Goal: Use online tool/utility: Use online tool/utility

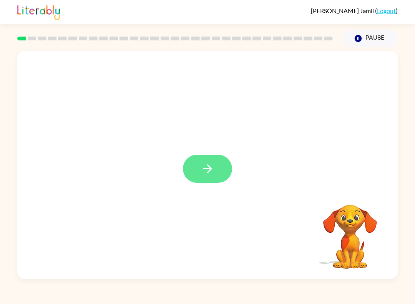
click at [211, 164] on icon "button" at bounding box center [207, 168] width 13 height 13
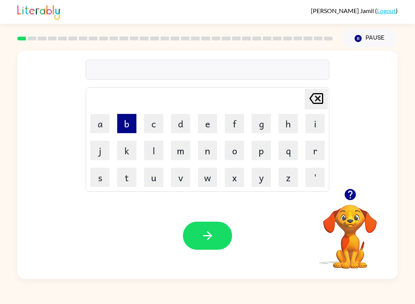
click at [130, 128] on button "b" at bounding box center [126, 123] width 19 height 19
click at [237, 147] on button "o" at bounding box center [234, 150] width 19 height 19
click at [318, 153] on button "r" at bounding box center [314, 150] width 19 height 19
click at [135, 175] on button "t" at bounding box center [126, 177] width 19 height 19
click at [205, 133] on td "e" at bounding box center [207, 123] width 26 height 26
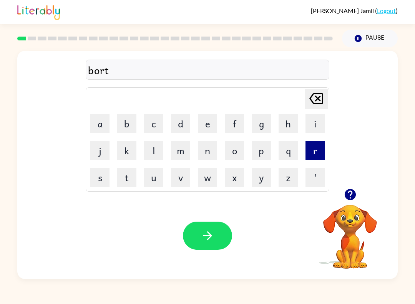
click at [313, 158] on button "r" at bounding box center [314, 150] width 19 height 19
click at [321, 102] on icon "[PERSON_NAME] last character input" at bounding box center [316, 98] width 18 height 18
click at [321, 101] on icon "[PERSON_NAME] last character input" at bounding box center [316, 98] width 18 height 18
click at [319, 150] on button "r" at bounding box center [314, 150] width 19 height 19
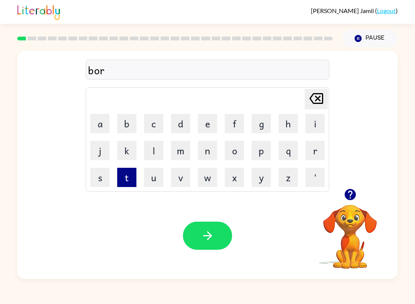
click at [136, 186] on button "t" at bounding box center [126, 177] width 19 height 19
click at [208, 127] on button "e" at bounding box center [207, 123] width 19 height 19
click at [307, 150] on button "r" at bounding box center [314, 150] width 19 height 19
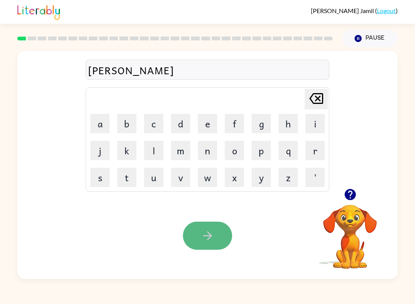
click at [205, 246] on button "button" at bounding box center [207, 235] width 49 height 28
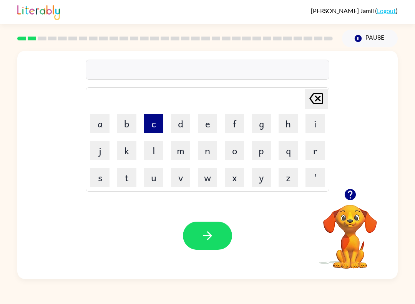
click at [153, 128] on button "c" at bounding box center [153, 123] width 19 height 19
click at [238, 151] on button "o" at bounding box center [234, 150] width 19 height 19
click at [154, 181] on button "u" at bounding box center [153, 177] width 19 height 19
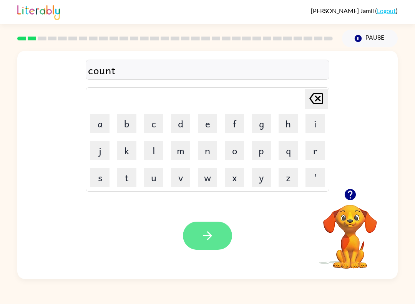
click at [214, 236] on icon "button" at bounding box center [207, 235] width 13 height 13
click at [207, 239] on icon "button" at bounding box center [207, 235] width 13 height 13
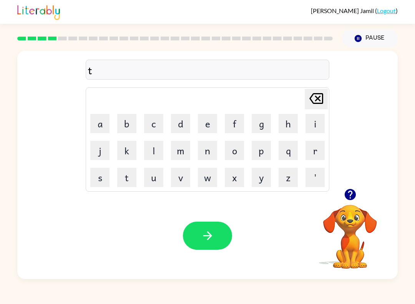
click at [202, 187] on td "w" at bounding box center [207, 177] width 26 height 26
click at [209, 184] on button "w" at bounding box center [207, 177] width 19 height 19
click at [315, 130] on button "i" at bounding box center [314, 123] width 19 height 19
click at [208, 157] on button "n" at bounding box center [207, 150] width 19 height 19
click at [207, 156] on button "n" at bounding box center [207, 150] width 19 height 19
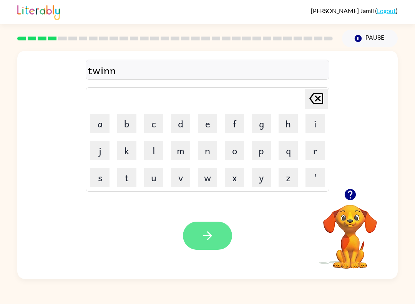
click at [199, 233] on button "button" at bounding box center [207, 235] width 49 height 28
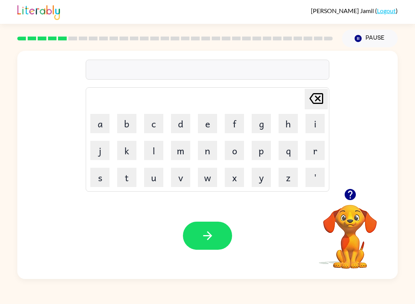
click at [350, 199] on icon "button" at bounding box center [349, 194] width 11 height 11
click at [209, 229] on icon "button" at bounding box center [207, 235] width 13 height 13
click at [127, 133] on td "b" at bounding box center [127, 123] width 26 height 26
click at [128, 128] on button "b" at bounding box center [126, 123] width 19 height 19
click at [283, 252] on div "Your browser must support playing .mp4 files to use Literably. Please try using…" at bounding box center [207, 235] width 380 height 86
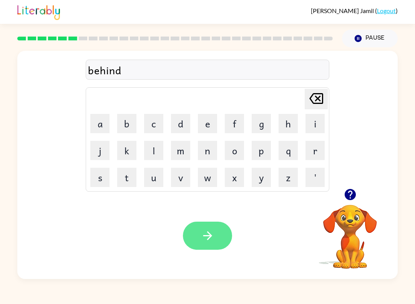
click at [212, 230] on icon "button" at bounding box center [207, 235] width 13 height 13
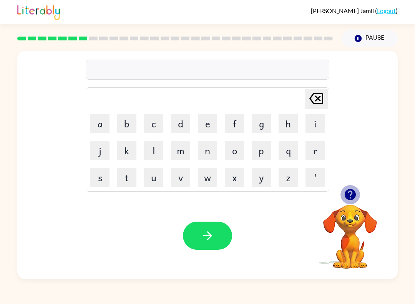
click at [353, 196] on icon "button" at bounding box center [349, 194] width 11 height 11
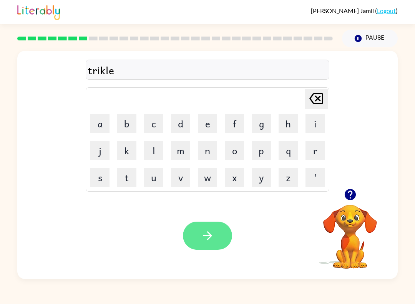
click at [213, 222] on button "button" at bounding box center [207, 235] width 49 height 28
click at [202, 227] on button "button" at bounding box center [207, 235] width 49 height 28
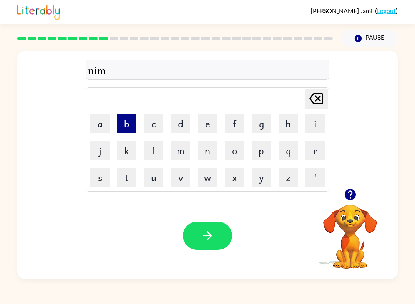
click at [128, 130] on button "b" at bounding box center [126, 123] width 19 height 19
click at [152, 146] on button "l" at bounding box center [153, 150] width 19 height 19
click at [208, 132] on td "e" at bounding box center [207, 123] width 26 height 26
click at [211, 127] on button "e" at bounding box center [207, 123] width 19 height 19
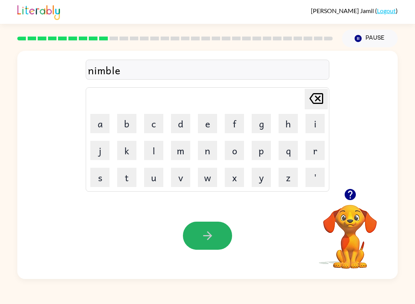
click at [210, 242] on button "button" at bounding box center [207, 235] width 49 height 28
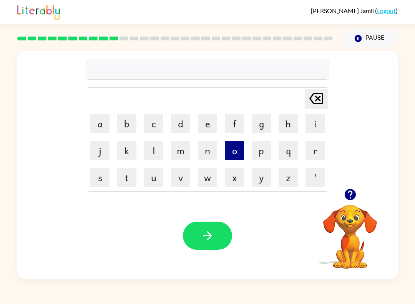
click at [234, 151] on button "o" at bounding box center [234, 150] width 19 height 19
click at [208, 150] on button "n" at bounding box center [207, 150] width 19 height 19
click at [241, 115] on button "f" at bounding box center [234, 123] width 19 height 19
click at [230, 153] on button "o" at bounding box center [234, 150] width 19 height 19
click at [150, 155] on button "l" at bounding box center [153, 150] width 19 height 19
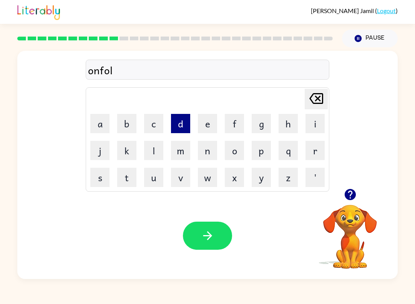
click at [179, 122] on button "d" at bounding box center [180, 123] width 19 height 19
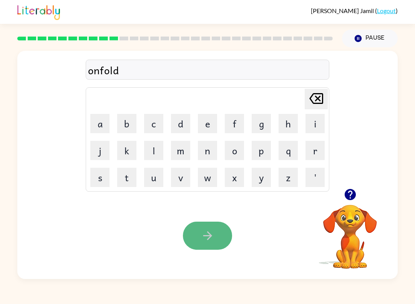
click at [210, 245] on button "button" at bounding box center [207, 235] width 49 height 28
click at [211, 235] on icon "button" at bounding box center [207, 235] width 9 height 9
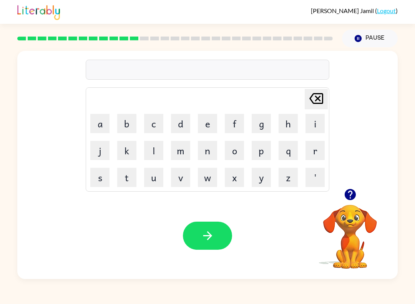
click at [352, 192] on icon "button" at bounding box center [349, 194] width 11 height 11
click at [122, 128] on button "b" at bounding box center [126, 123] width 19 height 19
click at [214, 129] on button "e" at bounding box center [207, 123] width 19 height 19
click at [183, 127] on button "d" at bounding box center [180, 123] width 19 height 19
click at [129, 179] on button "t" at bounding box center [126, 177] width 19 height 19
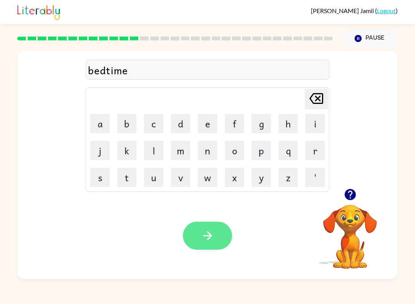
click at [207, 246] on button "button" at bounding box center [207, 235] width 49 height 28
click at [215, 224] on button "button" at bounding box center [207, 235] width 49 height 28
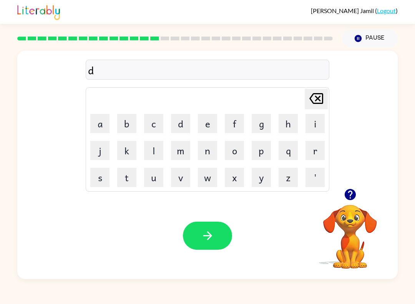
click at [406, 248] on div "d [PERSON_NAME] last character input a b c d e f g h i j k l m n o p q r s t u …" at bounding box center [207, 162] width 415 height 231
click at [217, 228] on button "button" at bounding box center [207, 235] width 49 height 28
click at [128, 181] on button "t" at bounding box center [126, 177] width 19 height 19
click at [310, 128] on button "i" at bounding box center [314, 123] width 19 height 19
click at [314, 159] on td "r" at bounding box center [315, 150] width 26 height 26
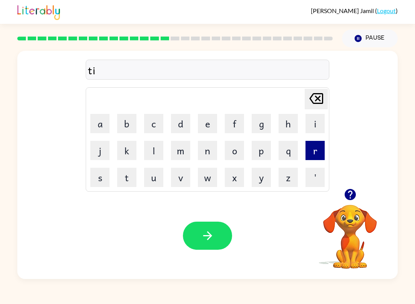
click at [317, 152] on button "r" at bounding box center [314, 150] width 19 height 19
click at [180, 152] on button "m" at bounding box center [180, 150] width 19 height 19
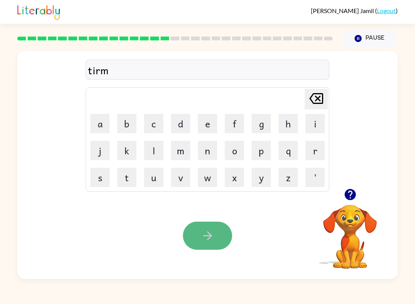
click at [204, 234] on icon "button" at bounding box center [207, 235] width 13 height 13
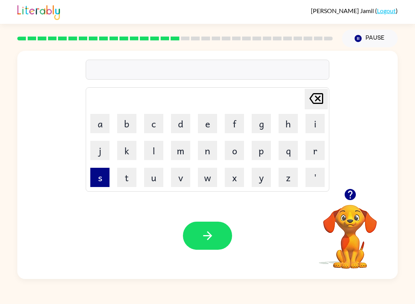
click at [95, 185] on button "s" at bounding box center [99, 177] width 19 height 19
click at [213, 117] on button "e" at bounding box center [207, 123] width 19 height 19
click at [131, 177] on button "t" at bounding box center [126, 177] width 19 height 19
click at [132, 178] on button "t" at bounding box center [126, 177] width 19 height 19
click at [322, 97] on icon "[PERSON_NAME] last character input" at bounding box center [316, 98] width 18 height 18
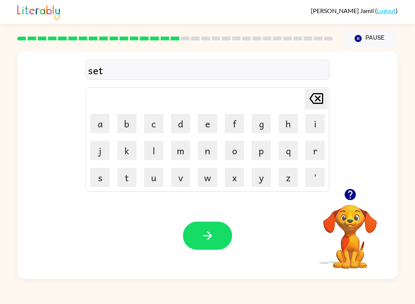
click at [204, 242] on button "button" at bounding box center [207, 235] width 49 height 28
click at [132, 129] on button "b" at bounding box center [126, 123] width 19 height 19
click at [322, 144] on button "r" at bounding box center [314, 150] width 19 height 19
click at [317, 122] on button "i" at bounding box center [314, 123] width 19 height 19
click at [181, 161] on td "m" at bounding box center [181, 150] width 26 height 26
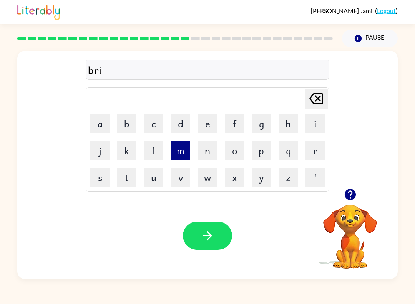
click at [175, 157] on button "m" at bounding box center [180, 150] width 19 height 19
click at [323, 123] on button "i" at bounding box center [314, 123] width 19 height 19
click at [204, 157] on button "n" at bounding box center [207, 150] width 19 height 19
drag, startPoint x: 259, startPoint y: 124, endPoint x: 260, endPoint y: 128, distance: 3.9
click at [260, 128] on button "g" at bounding box center [261, 123] width 19 height 19
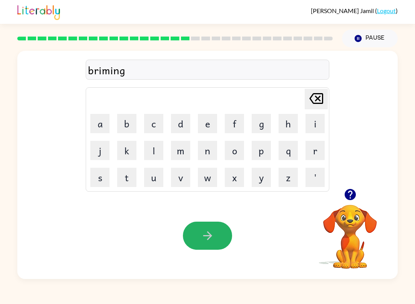
click at [221, 233] on button "button" at bounding box center [207, 235] width 49 height 28
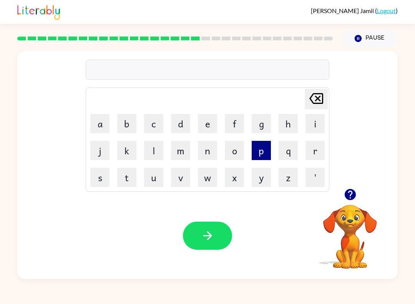
click at [263, 158] on button "p" at bounding box center [261, 150] width 19 height 19
click at [154, 155] on button "l" at bounding box center [153, 150] width 19 height 19
click at [107, 129] on button "a" at bounding box center [99, 123] width 19 height 19
click at [99, 184] on button "s" at bounding box center [99, 177] width 19 height 19
click at [126, 183] on button "t" at bounding box center [126, 177] width 19 height 19
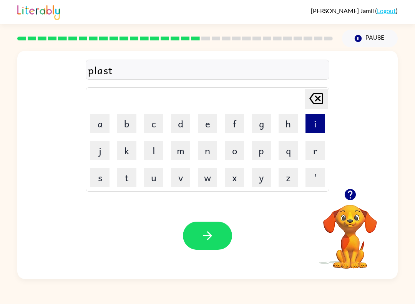
click at [315, 128] on button "i" at bounding box center [314, 123] width 19 height 19
click at [159, 131] on button "c" at bounding box center [153, 123] width 19 height 19
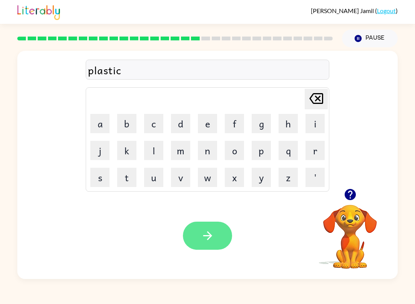
click at [201, 233] on icon "button" at bounding box center [207, 235] width 13 height 13
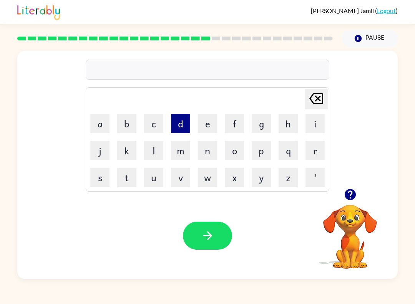
click at [177, 129] on button "d" at bounding box center [180, 123] width 19 height 19
click at [317, 125] on button "i" at bounding box center [314, 123] width 19 height 19
click at [106, 183] on button "s" at bounding box center [99, 177] width 19 height 19
click at [105, 185] on button "s" at bounding box center [99, 177] width 19 height 19
click at [324, 97] on icon "[PERSON_NAME] last character input" at bounding box center [316, 98] width 18 height 18
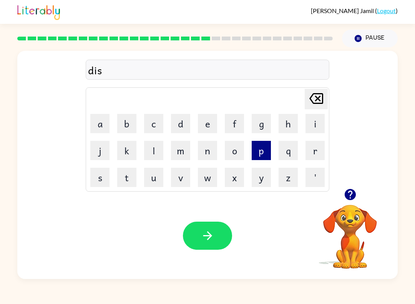
click at [265, 151] on button "p" at bounding box center [261, 150] width 19 height 19
click at [159, 156] on button "l" at bounding box center [153, 150] width 19 height 19
click at [101, 133] on button "a" at bounding box center [99, 123] width 19 height 19
click at [256, 179] on button "y" at bounding box center [261, 177] width 19 height 19
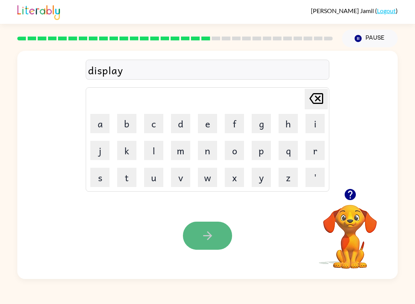
click at [209, 232] on icon "button" at bounding box center [207, 235] width 13 height 13
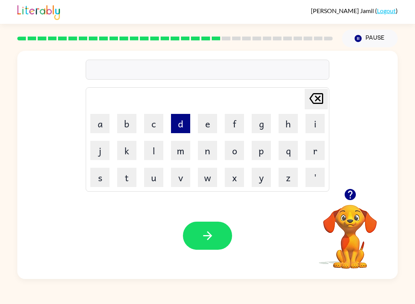
click at [183, 127] on button "d" at bounding box center [180, 123] width 19 height 19
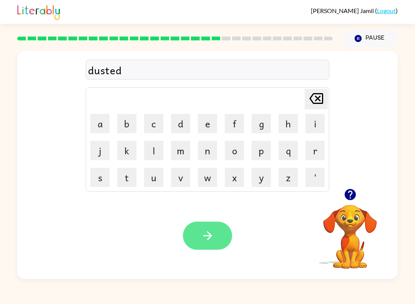
click at [215, 224] on button "button" at bounding box center [207, 235] width 49 height 28
click at [218, 247] on button "button" at bounding box center [207, 235] width 49 height 28
click at [200, 232] on button "button" at bounding box center [207, 235] width 49 height 28
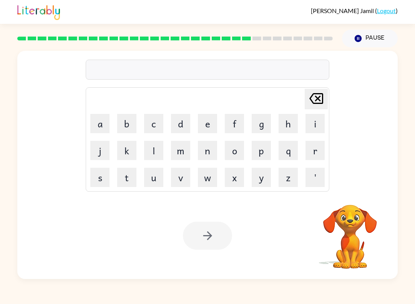
click at [248, 38] on rect at bounding box center [246, 38] width 9 height 4
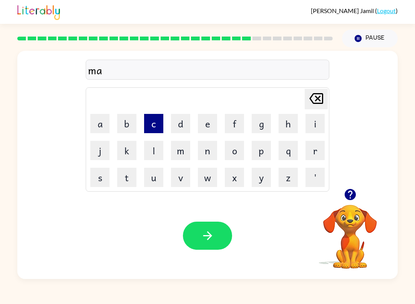
click at [160, 133] on button "c" at bounding box center [153, 123] width 19 height 19
click at [212, 126] on button "e" at bounding box center [207, 123] width 19 height 19
click at [312, 100] on icon "[PERSON_NAME] last character input" at bounding box center [316, 98] width 18 height 18
click at [311, 102] on icon "[PERSON_NAME] last character input" at bounding box center [316, 98] width 18 height 18
click at [314, 152] on button "r" at bounding box center [314, 150] width 19 height 19
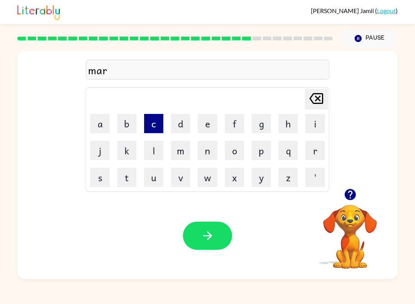
click at [154, 124] on button "c" at bounding box center [153, 123] width 19 height 19
click at [210, 127] on button "e" at bounding box center [207, 123] width 19 height 19
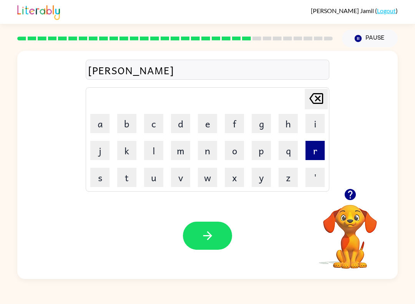
click at [320, 156] on button "r" at bounding box center [314, 150] width 19 height 19
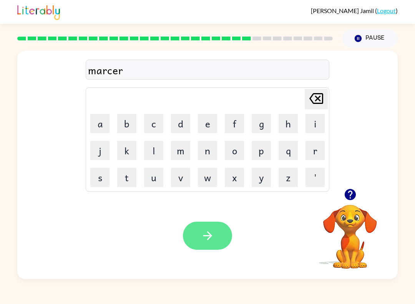
click at [217, 244] on button "button" at bounding box center [207, 235] width 49 height 28
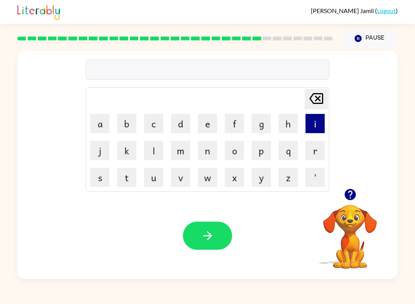
click at [312, 131] on button "i" at bounding box center [314, 123] width 19 height 19
click at [319, 105] on icon "[PERSON_NAME] last character input" at bounding box center [316, 98] width 18 height 18
click at [205, 128] on button "e" at bounding box center [207, 123] width 19 height 19
click at [184, 124] on button "d" at bounding box center [180, 123] width 19 height 19
click at [186, 179] on button "v" at bounding box center [180, 177] width 19 height 19
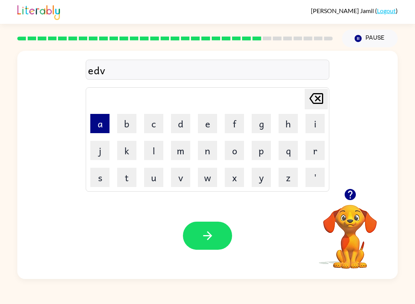
click at [101, 119] on button "a" at bounding box center [99, 123] width 19 height 19
click at [205, 156] on button "n" at bounding box center [207, 150] width 19 height 19
click at [104, 185] on button "s" at bounding box center [99, 177] width 19 height 19
click at [212, 128] on button "e" at bounding box center [207, 123] width 19 height 19
click at [106, 118] on button "a" at bounding box center [99, 123] width 19 height 19
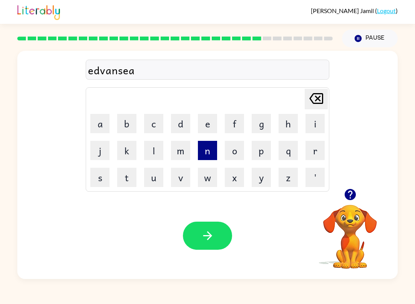
click at [214, 153] on button "n" at bounding box center [207, 150] width 19 height 19
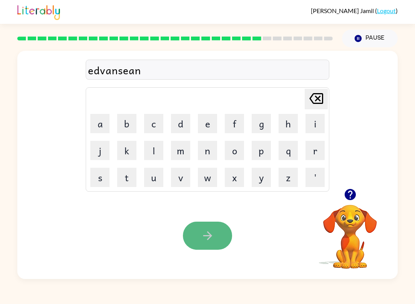
click at [211, 241] on icon "button" at bounding box center [207, 235] width 13 height 13
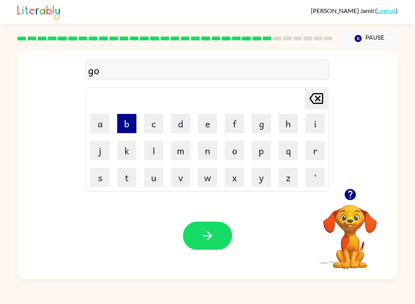
click at [131, 119] on button "b" at bounding box center [126, 123] width 19 height 19
click at [155, 148] on button "l" at bounding box center [153, 150] width 19 height 19
click at [319, 124] on button "i" at bounding box center [314, 123] width 19 height 19
click at [204, 152] on button "n" at bounding box center [207, 150] width 19 height 19
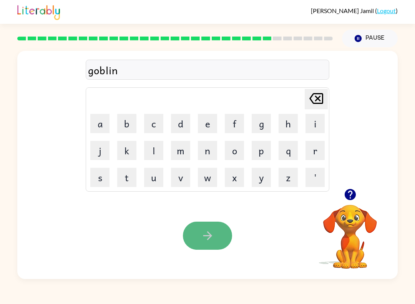
click at [211, 233] on icon "button" at bounding box center [207, 235] width 13 height 13
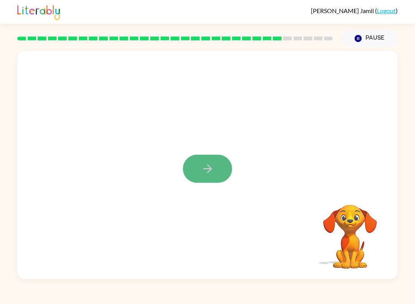
click at [205, 174] on icon "button" at bounding box center [207, 168] width 13 height 13
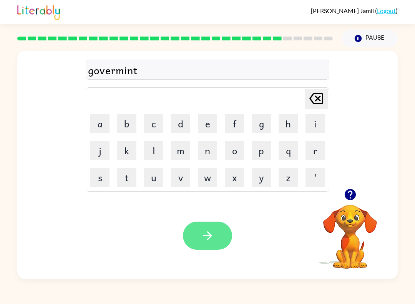
click at [217, 245] on button "button" at bounding box center [207, 235] width 49 height 28
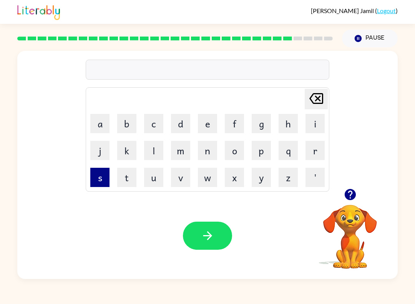
click at [107, 180] on button "s" at bounding box center [99, 177] width 19 height 19
click at [358, 191] on button "button" at bounding box center [350, 194] width 20 height 20
click at [295, 129] on button "h" at bounding box center [288, 123] width 19 height 19
click at [122, 180] on button "t" at bounding box center [126, 177] width 19 height 19
click at [308, 146] on button "r" at bounding box center [314, 150] width 19 height 19
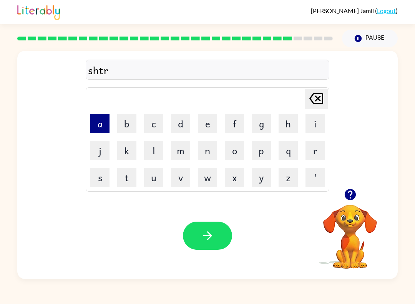
click at [108, 121] on button "a" at bounding box center [99, 123] width 19 height 19
click at [320, 128] on button "i" at bounding box center [314, 123] width 19 height 19
click at [212, 153] on button "n" at bounding box center [207, 150] width 19 height 19
click at [214, 247] on button "button" at bounding box center [207, 235] width 49 height 28
click at [108, 180] on button "s" at bounding box center [99, 177] width 19 height 19
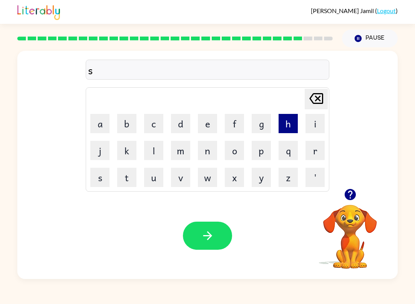
click at [284, 125] on button "h" at bounding box center [288, 123] width 19 height 19
click at [101, 128] on button "a" at bounding box center [99, 123] width 19 height 19
click at [256, 154] on button "p" at bounding box center [261, 150] width 19 height 19
click at [208, 125] on button "e" at bounding box center [207, 123] width 19 height 19
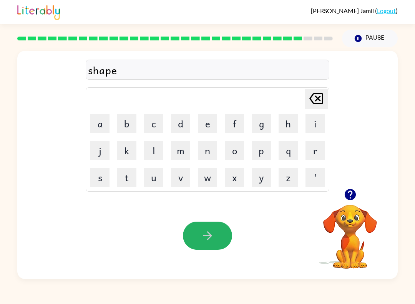
click at [199, 243] on button "button" at bounding box center [207, 235] width 49 height 28
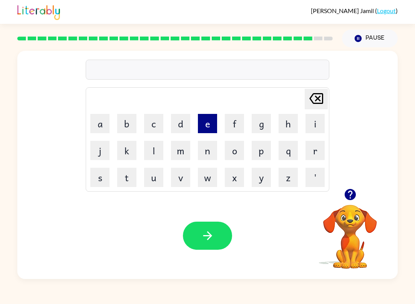
click at [206, 126] on button "e" at bounding box center [207, 123] width 19 height 19
click at [237, 180] on button "x" at bounding box center [234, 177] width 19 height 19
click at [106, 126] on button "a" at bounding box center [99, 123] width 19 height 19
click at [153, 150] on button "l" at bounding box center [153, 150] width 19 height 19
click at [310, 121] on button "i" at bounding box center [314, 123] width 19 height 19
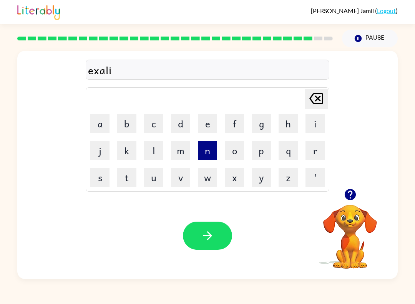
click at [208, 153] on button "n" at bounding box center [207, 150] width 19 height 19
click at [132, 182] on button "t" at bounding box center [126, 177] width 19 height 19
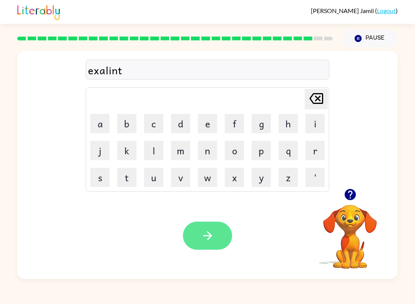
click at [212, 226] on button "button" at bounding box center [207, 235] width 49 height 28
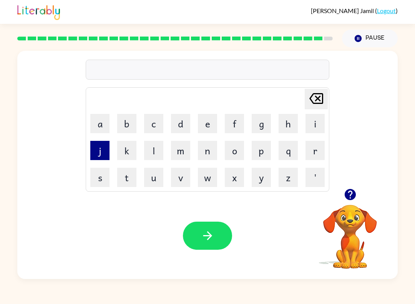
click at [98, 149] on button "j" at bounding box center [99, 150] width 19 height 19
click at [230, 143] on button "o" at bounding box center [234, 150] width 19 height 19
click at [130, 128] on button "b" at bounding box center [126, 123] width 19 height 19
click at [315, 153] on button "r" at bounding box center [314, 150] width 19 height 19
click at [100, 132] on button "a" at bounding box center [99, 123] width 19 height 19
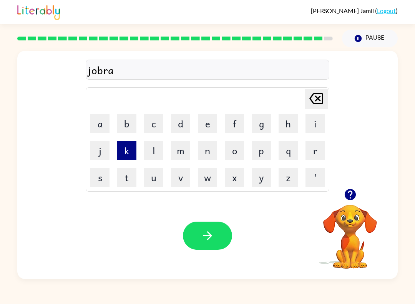
click at [123, 158] on button "k" at bounding box center [126, 150] width 19 height 19
click at [210, 127] on button "e" at bounding box center [207, 123] width 19 height 19
click at [321, 155] on button "r" at bounding box center [314, 150] width 19 height 19
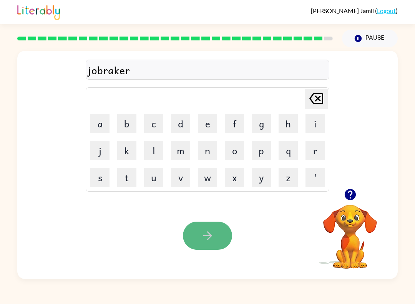
click at [208, 237] on icon "button" at bounding box center [207, 235] width 13 height 13
